Goal: Check status: Check status

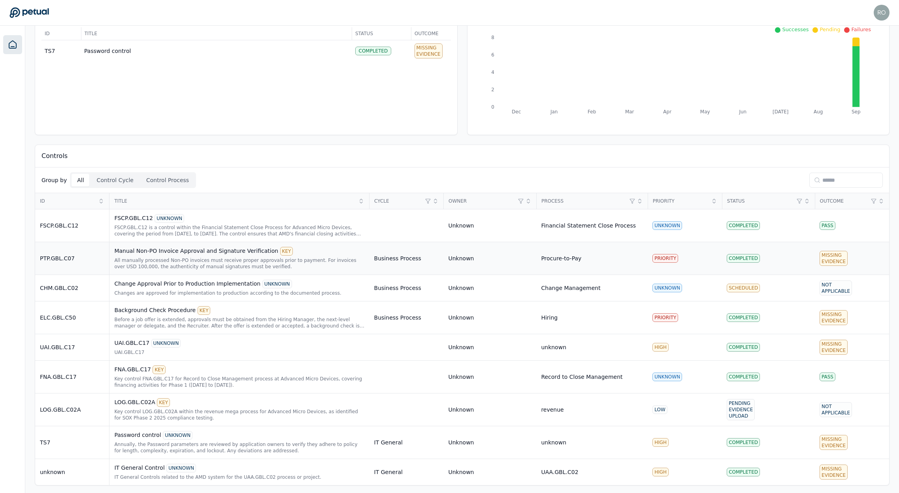
scroll to position [60, 0]
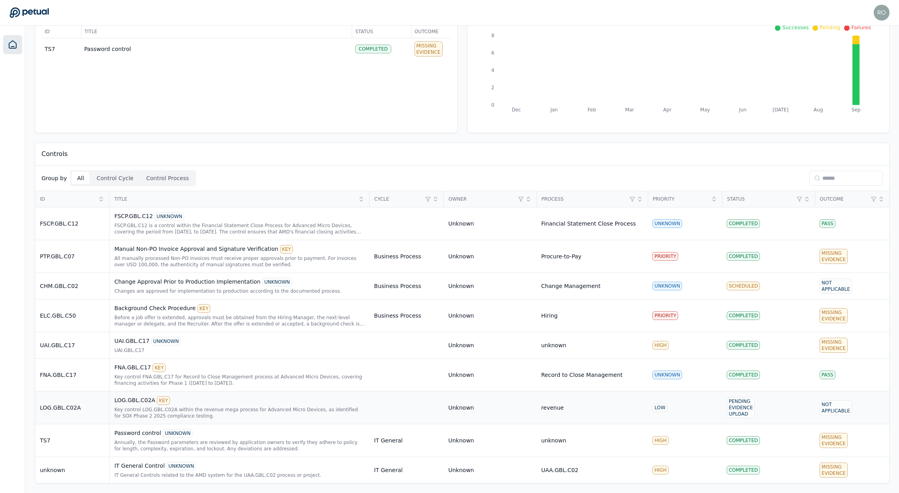
click at [182, 407] on div "Key control LOG.GBL.C02A within the revenue mega process for Advanced Micro Dev…" at bounding box center [239, 413] width 250 height 13
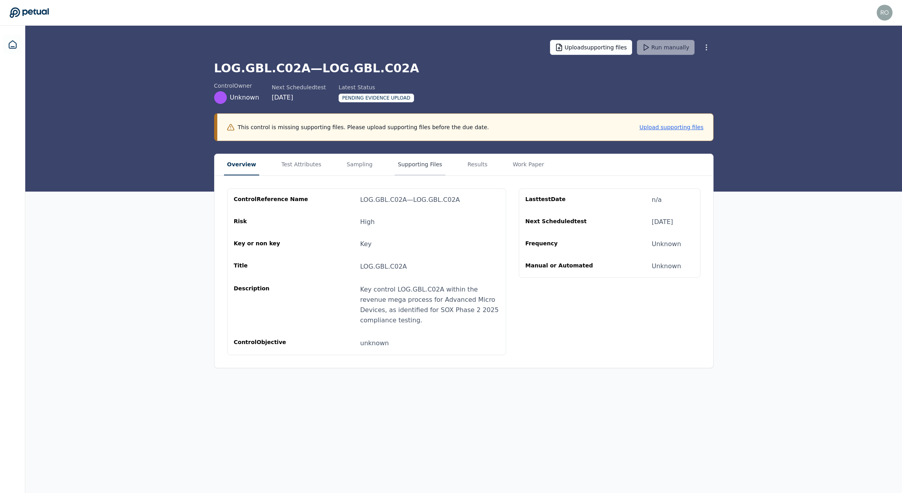
click at [405, 164] on button "Supporting Files" at bounding box center [420, 164] width 51 height 21
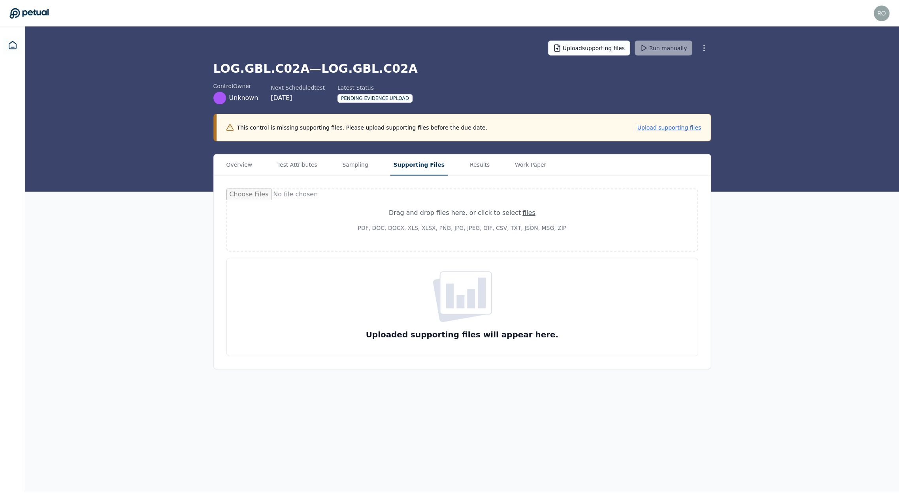
scroll to position [60, 0]
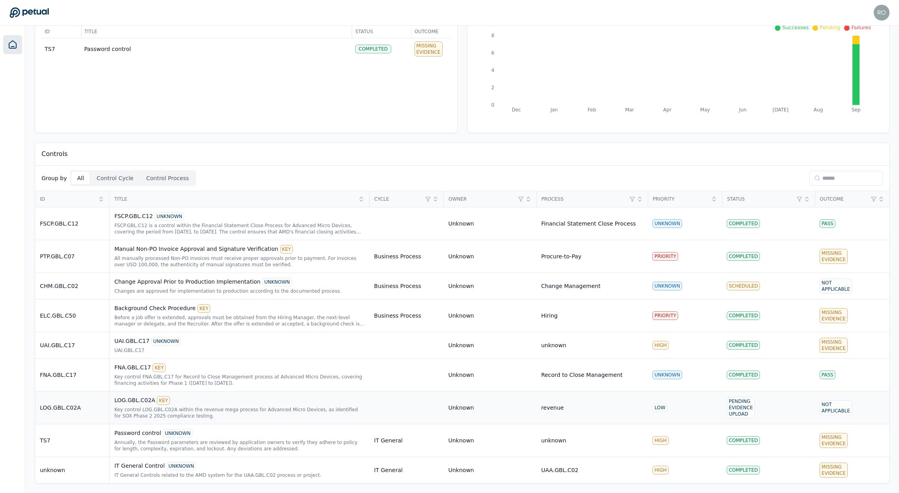
click at [317, 409] on div "Key control LOG.GBL.C02A within the revenue mega process for Advanced Micro Dev…" at bounding box center [239, 413] width 250 height 13
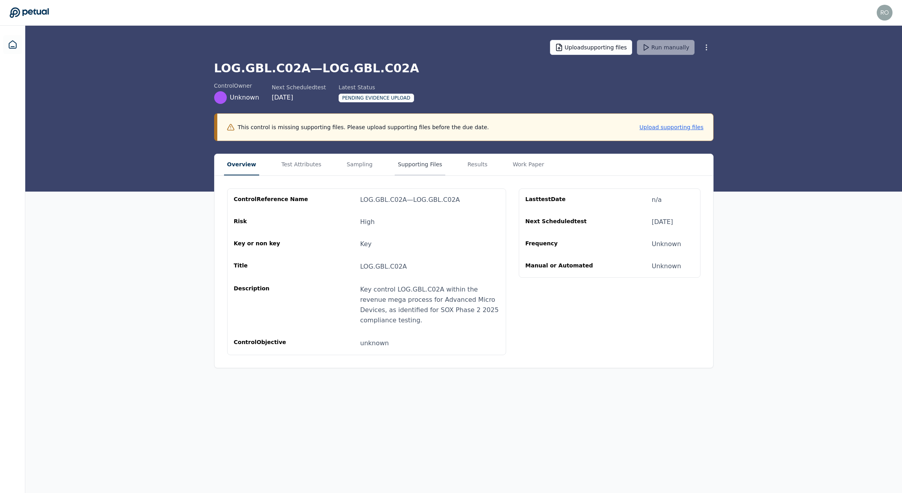
click at [407, 162] on button "Supporting Files" at bounding box center [420, 164] width 51 height 21
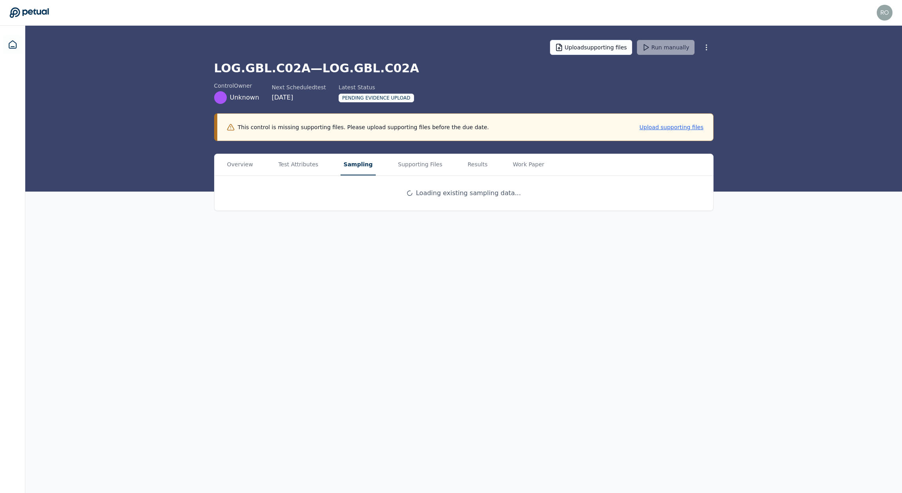
click at [353, 167] on button "Sampling" at bounding box center [359, 164] width 36 height 21
click at [301, 164] on button "Test Attributes" at bounding box center [298, 164] width 46 height 21
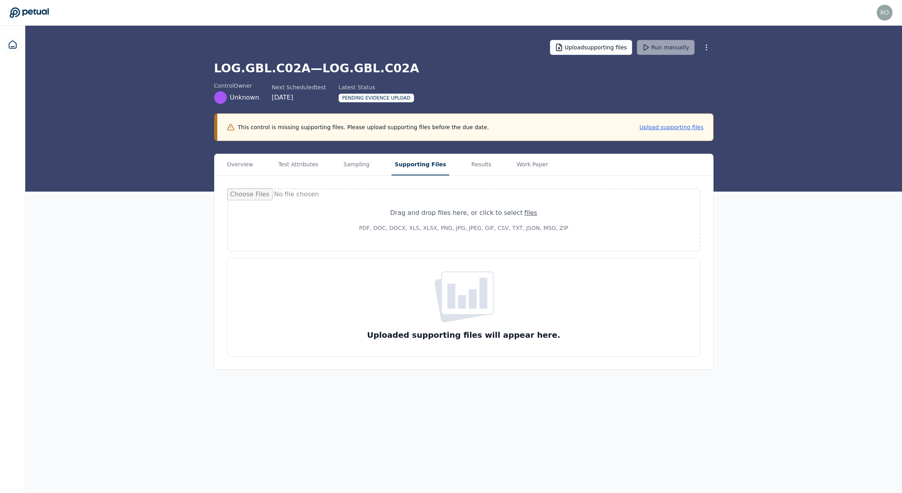
click at [422, 165] on button "Supporting Files" at bounding box center [421, 164] width 58 height 21
click at [468, 166] on button "Results" at bounding box center [481, 164] width 26 height 21
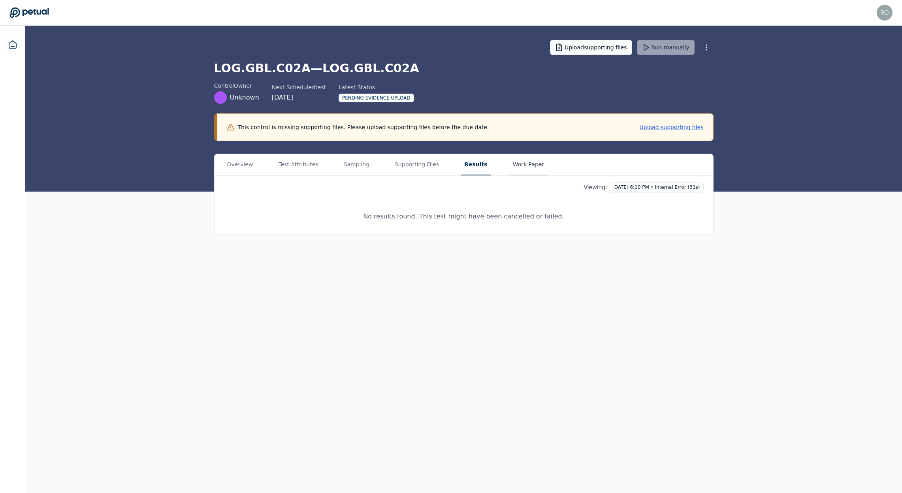
click at [524, 162] on button "Work Paper" at bounding box center [529, 164] width 38 height 21
click at [654, 189] on html "[PERSON_NAME][EMAIL_ADDRESS] [PERSON_NAME][EMAIL_ADDRESS] Sign out Upload suppo…" at bounding box center [451, 246] width 902 height 493
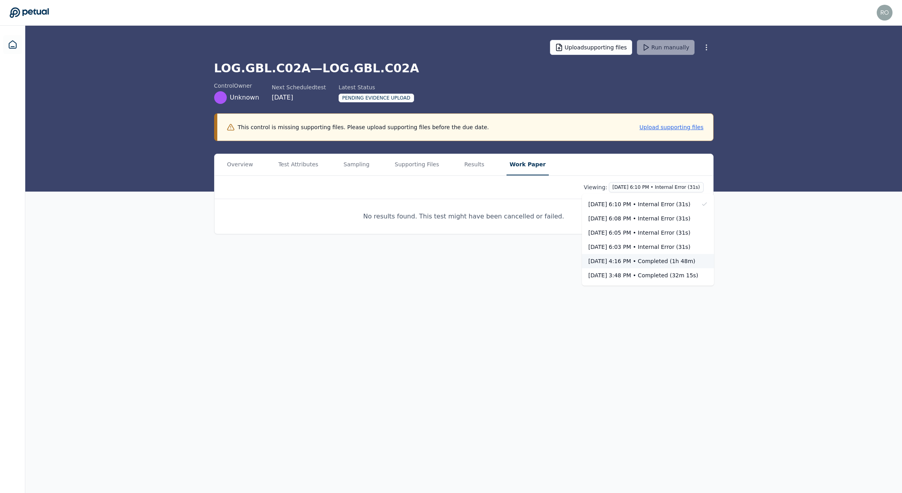
click at [635, 262] on div "[DATE] 4:16 PM • Completed (1h 48m)" at bounding box center [643, 261] width 110 height 8
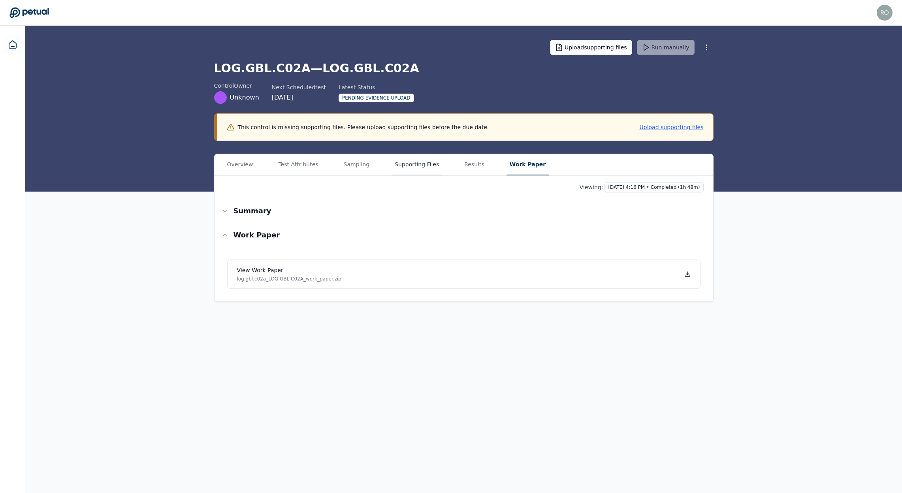
click at [413, 169] on button "Supporting Files" at bounding box center [417, 164] width 51 height 21
click at [467, 164] on button "Results" at bounding box center [475, 164] width 29 height 21
click at [440, 166] on div "Overview Test Attributes Sampling Supporting Files Results Work Paper" at bounding box center [464, 165] width 499 height 22
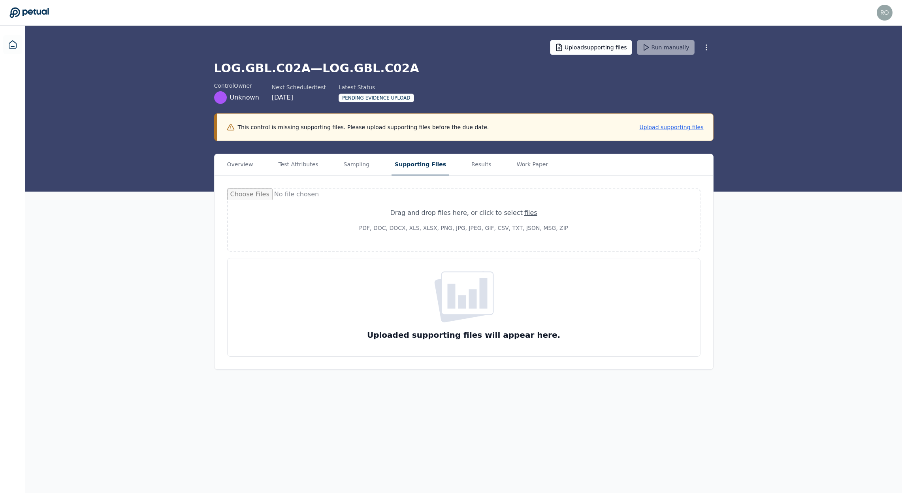
click at [422, 169] on button "Supporting Files" at bounding box center [421, 164] width 58 height 21
